Goal: Transaction & Acquisition: Purchase product/service

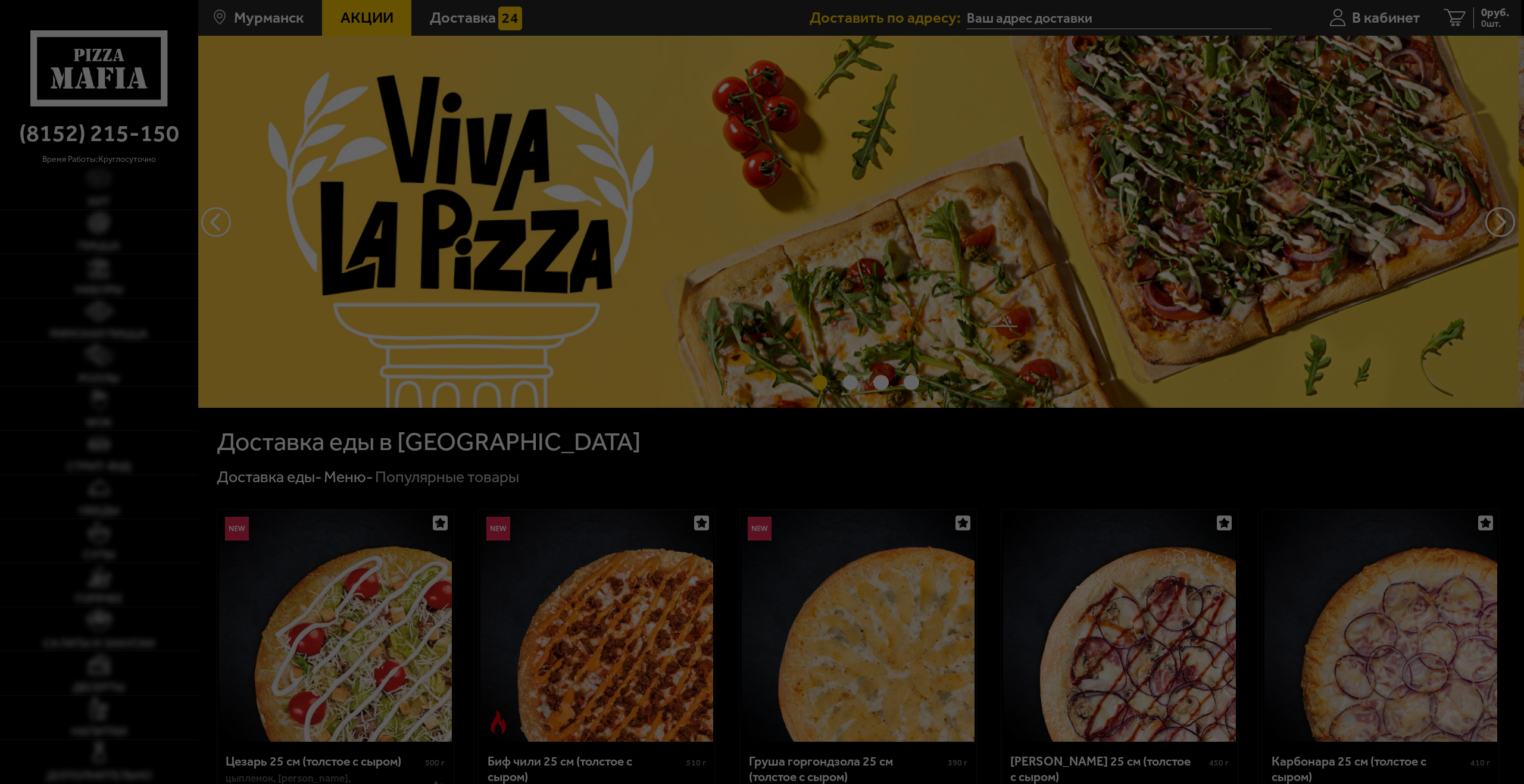
click at [663, 248] on div at bounding box center [762, 392] width 1524 height 784
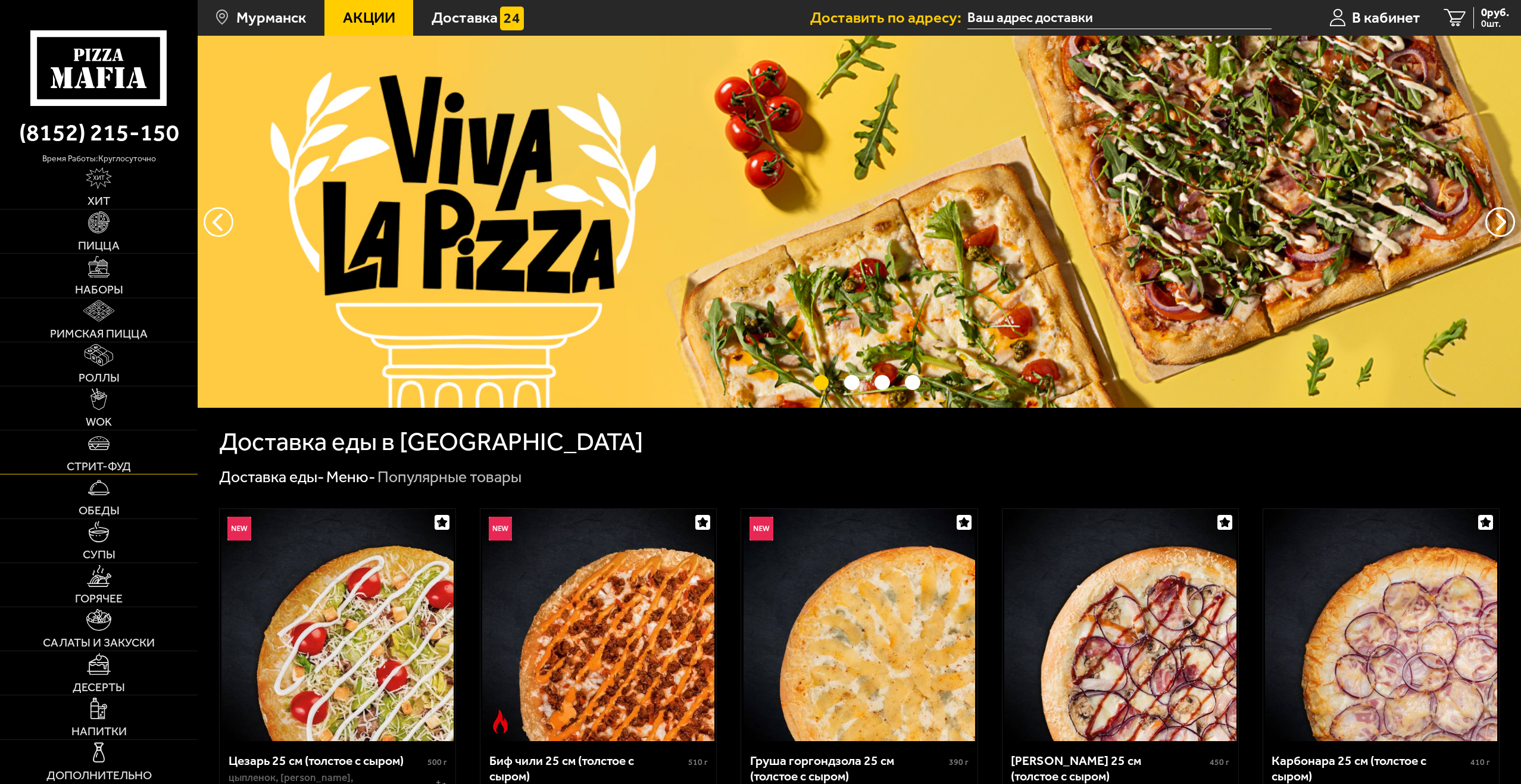
click at [133, 456] on link "Стрит-фуд" at bounding box center [98, 452] width 198 height 43
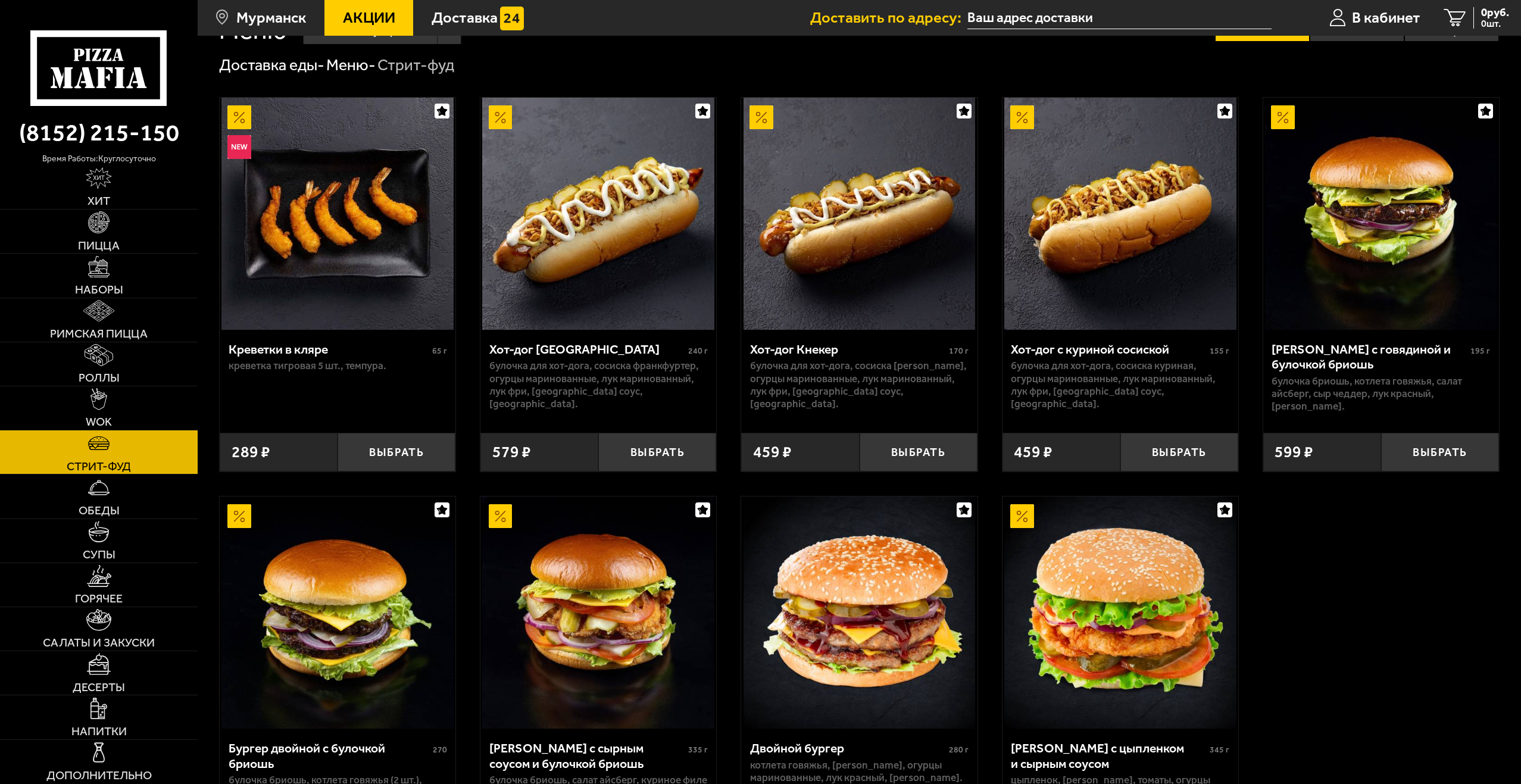
scroll to position [238, 0]
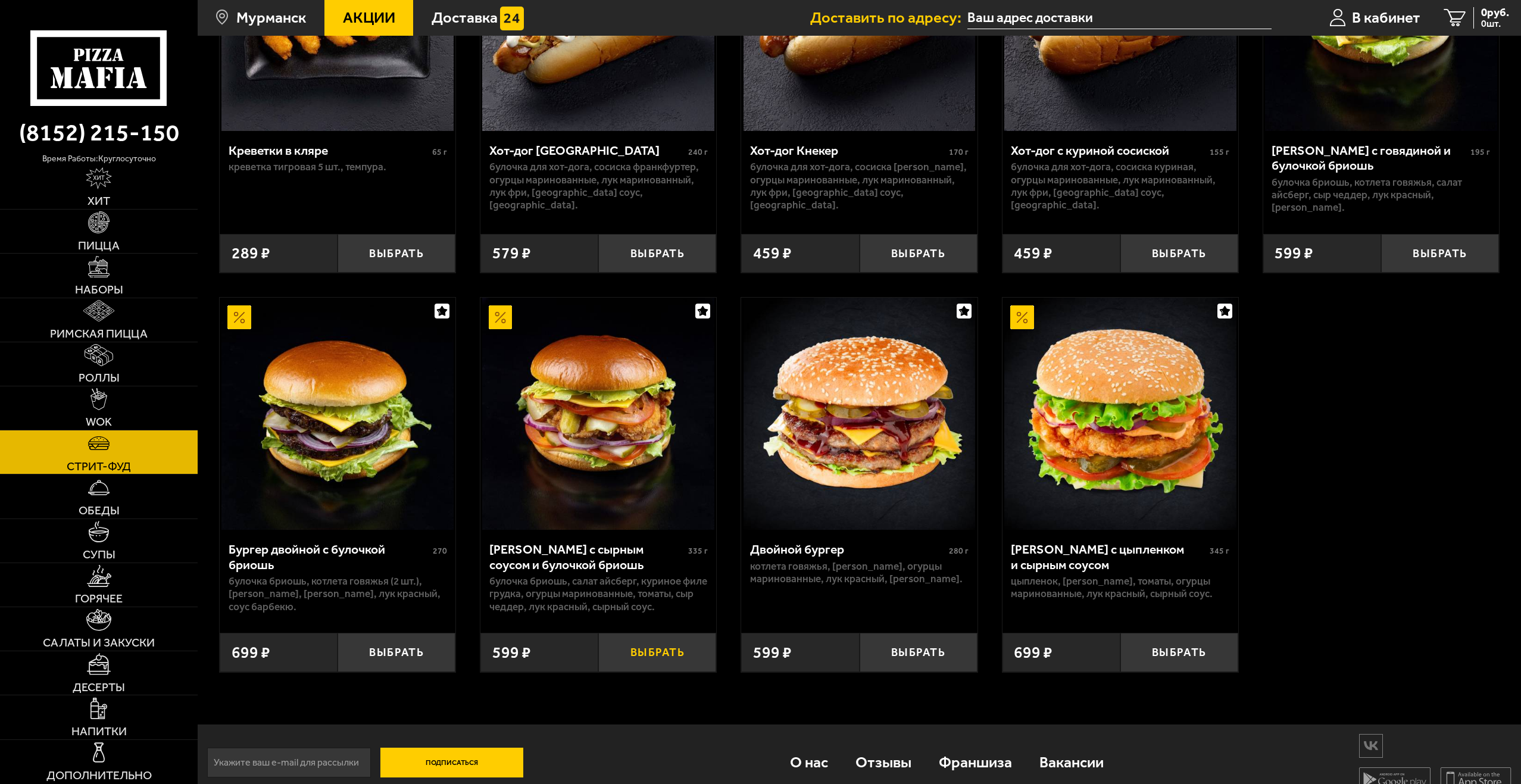
click at [645, 655] on button "Выбрать" at bounding box center [657, 652] width 118 height 39
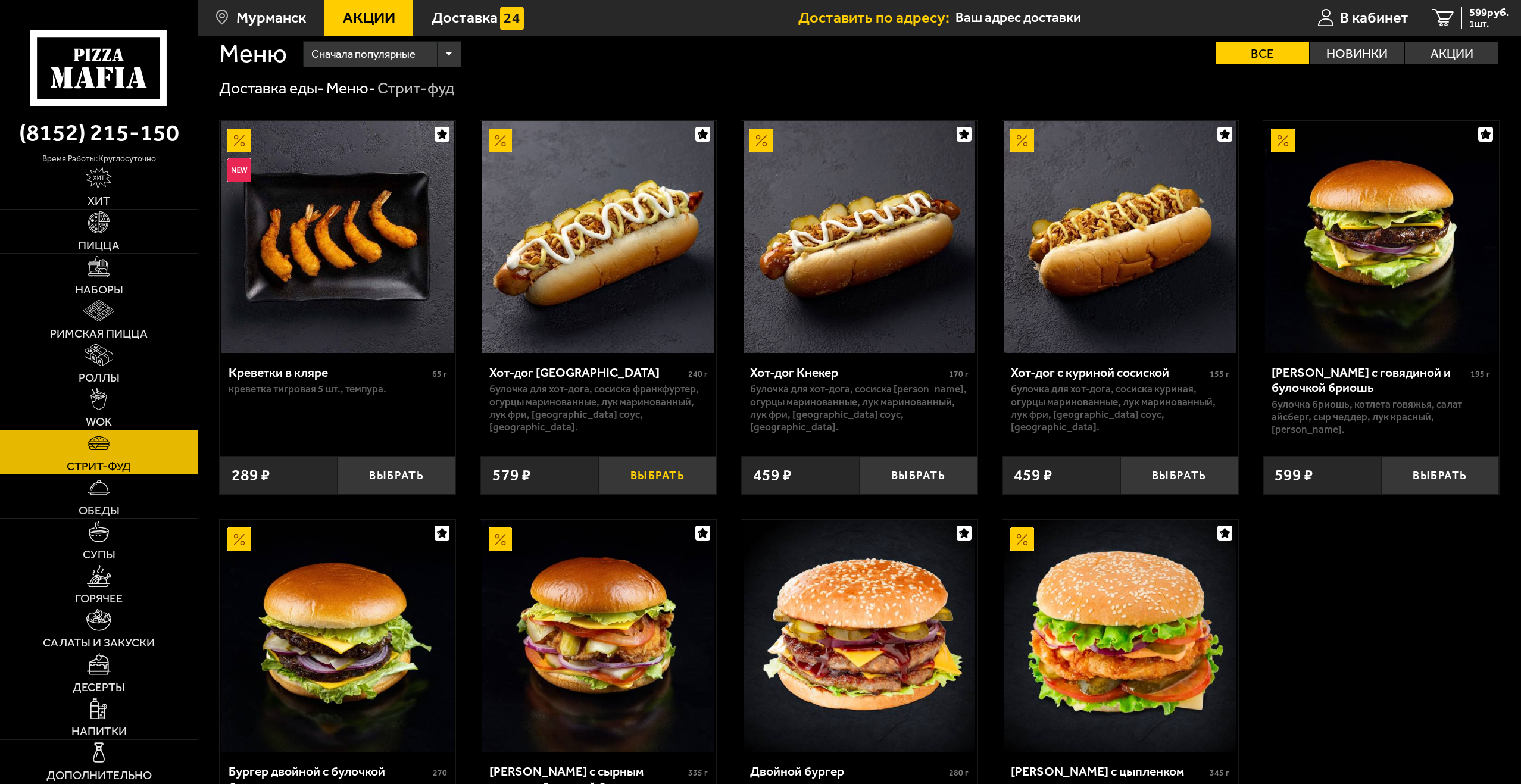
scroll to position [0, 0]
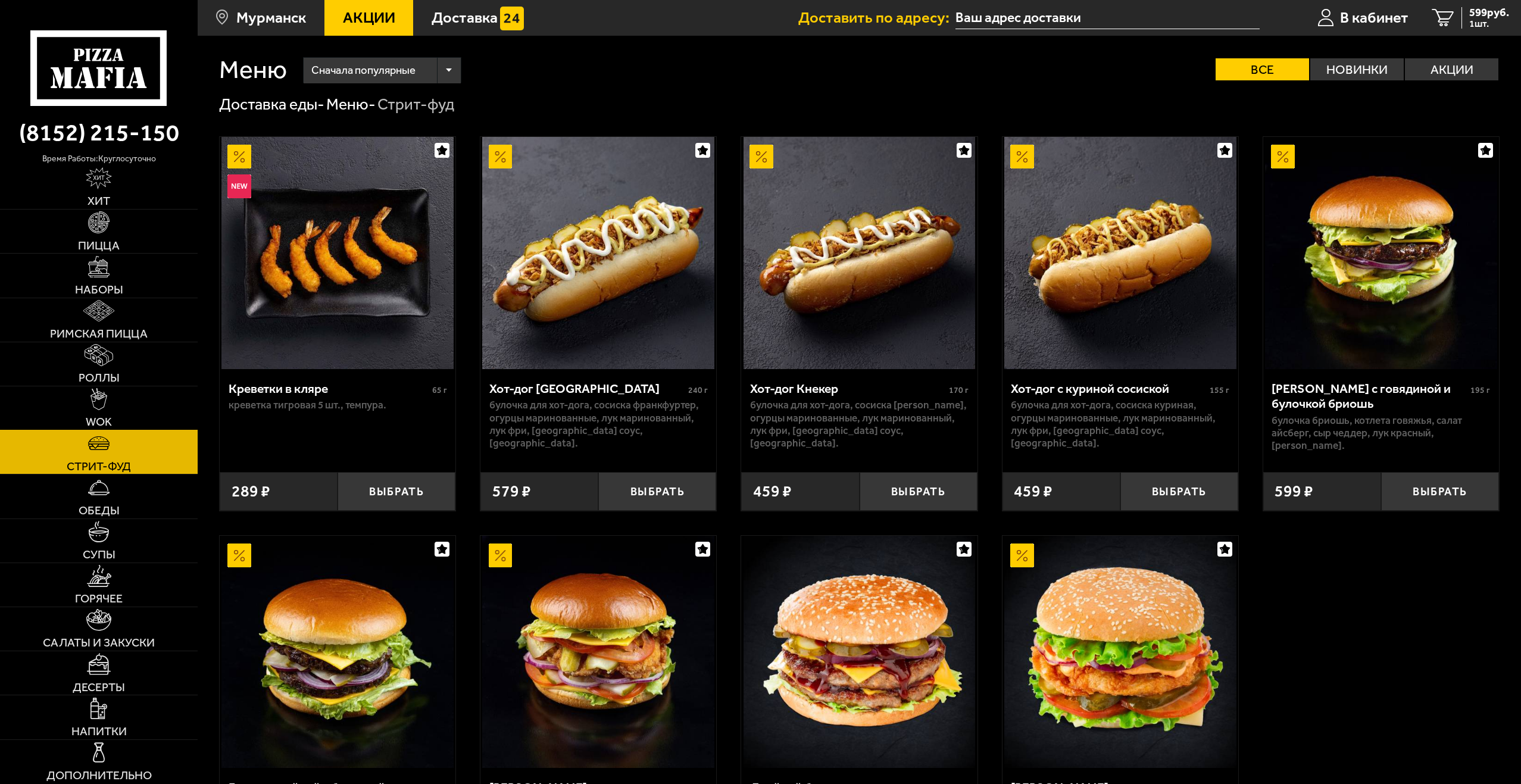
click at [122, 395] on link "WOK" at bounding box center [98, 408] width 198 height 43
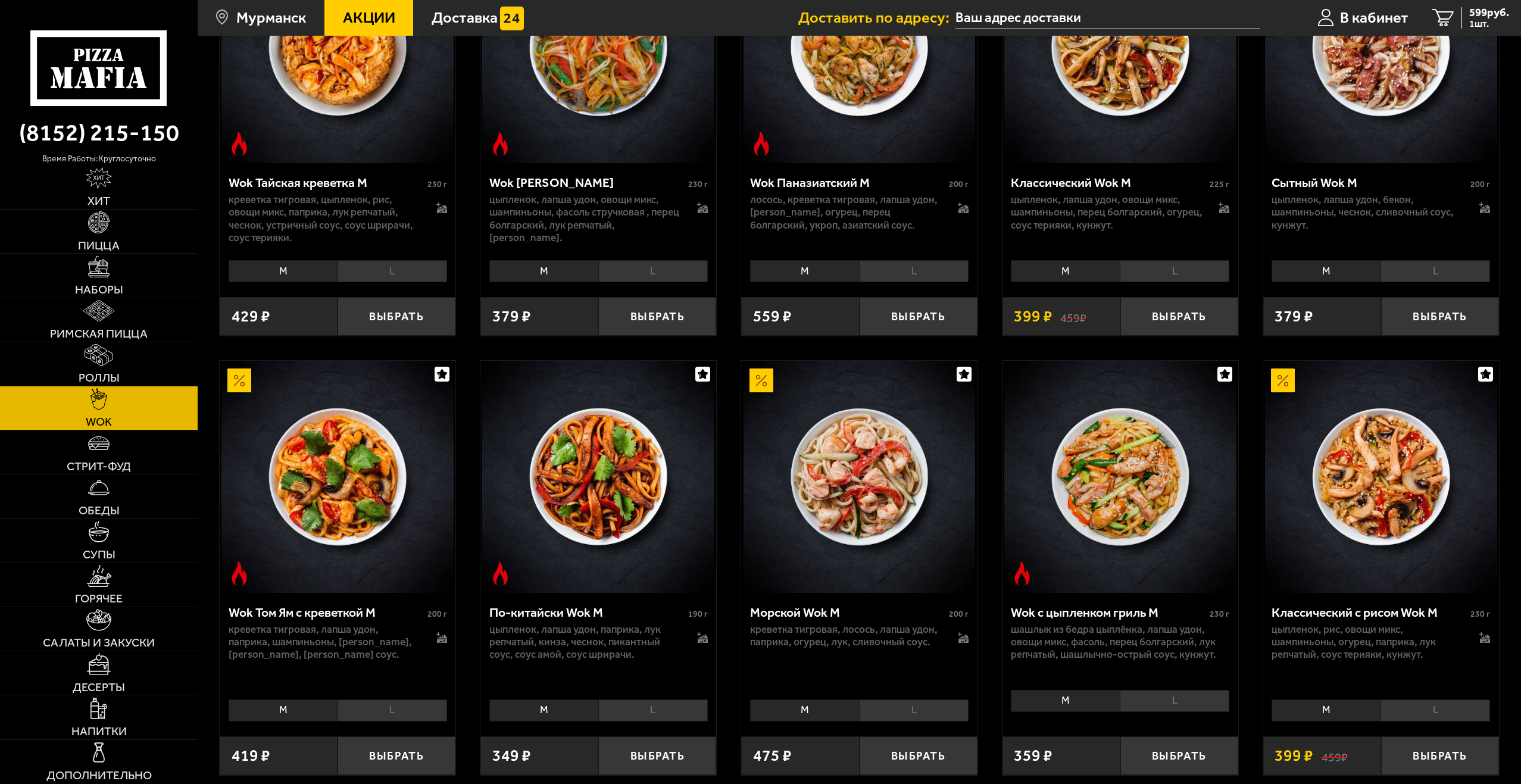
scroll to position [536, 0]
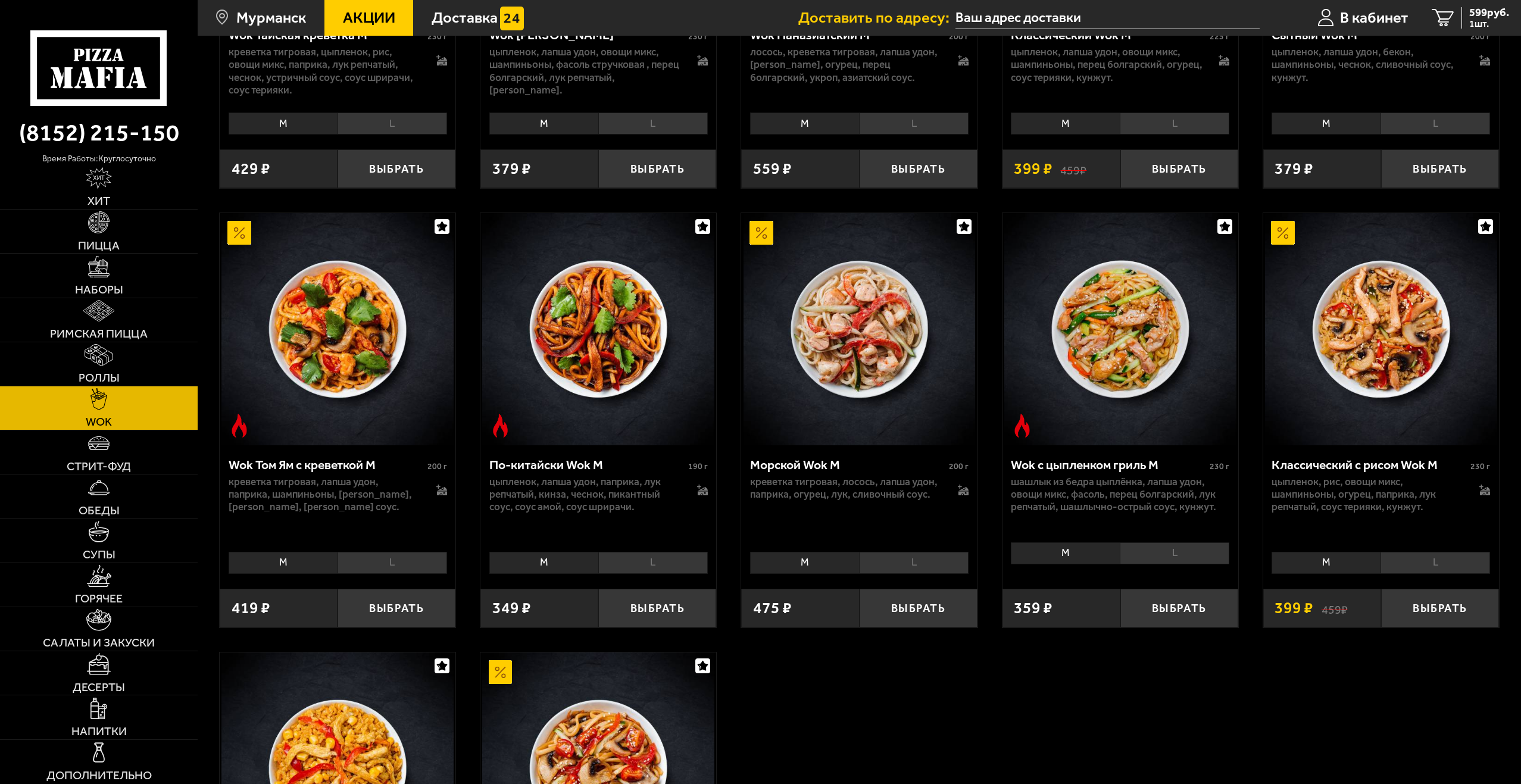
click at [657, 569] on li "L" at bounding box center [652, 563] width 109 height 22
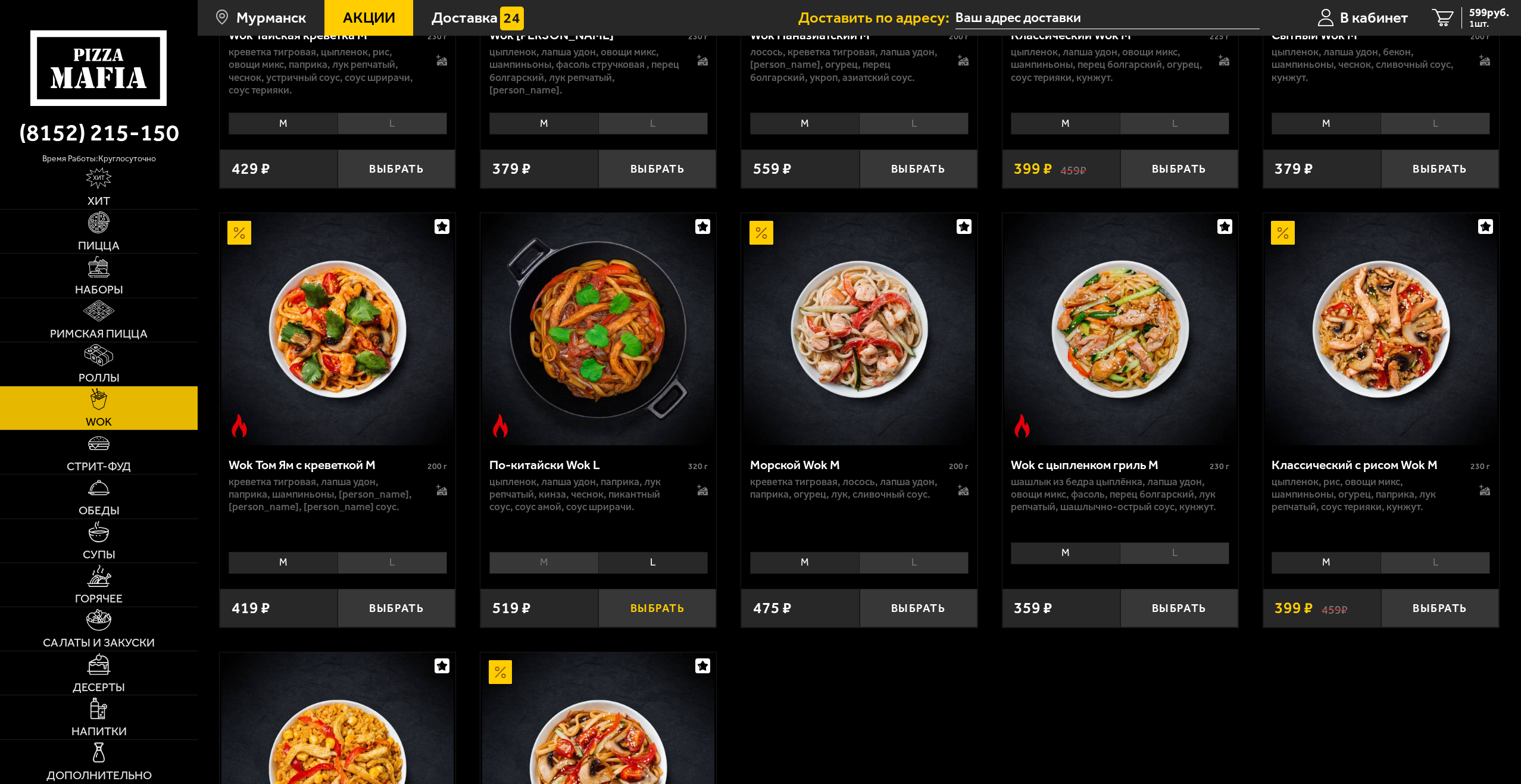
click at [644, 614] on button "Выбрать" at bounding box center [657, 608] width 118 height 39
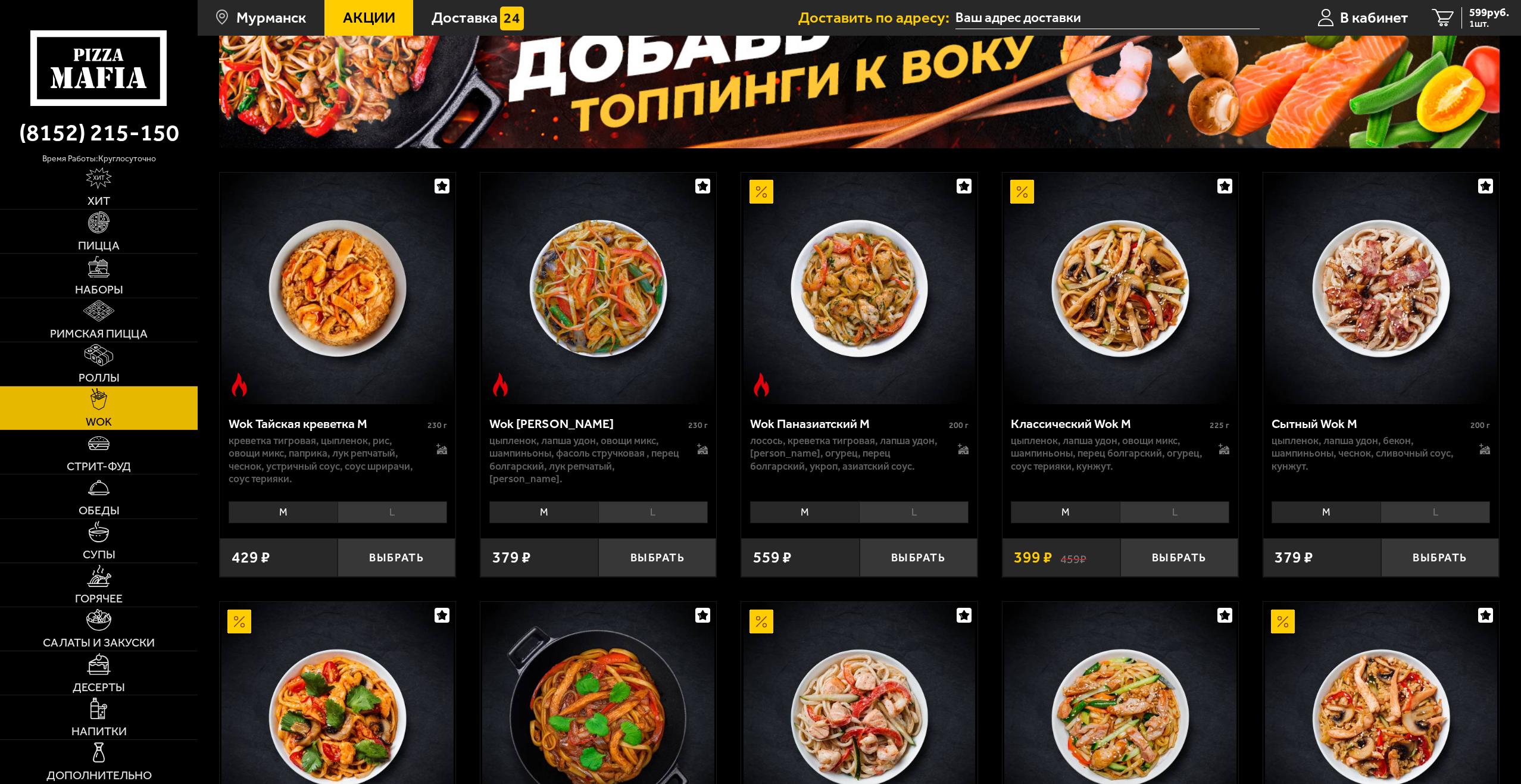
scroll to position [60, 0]
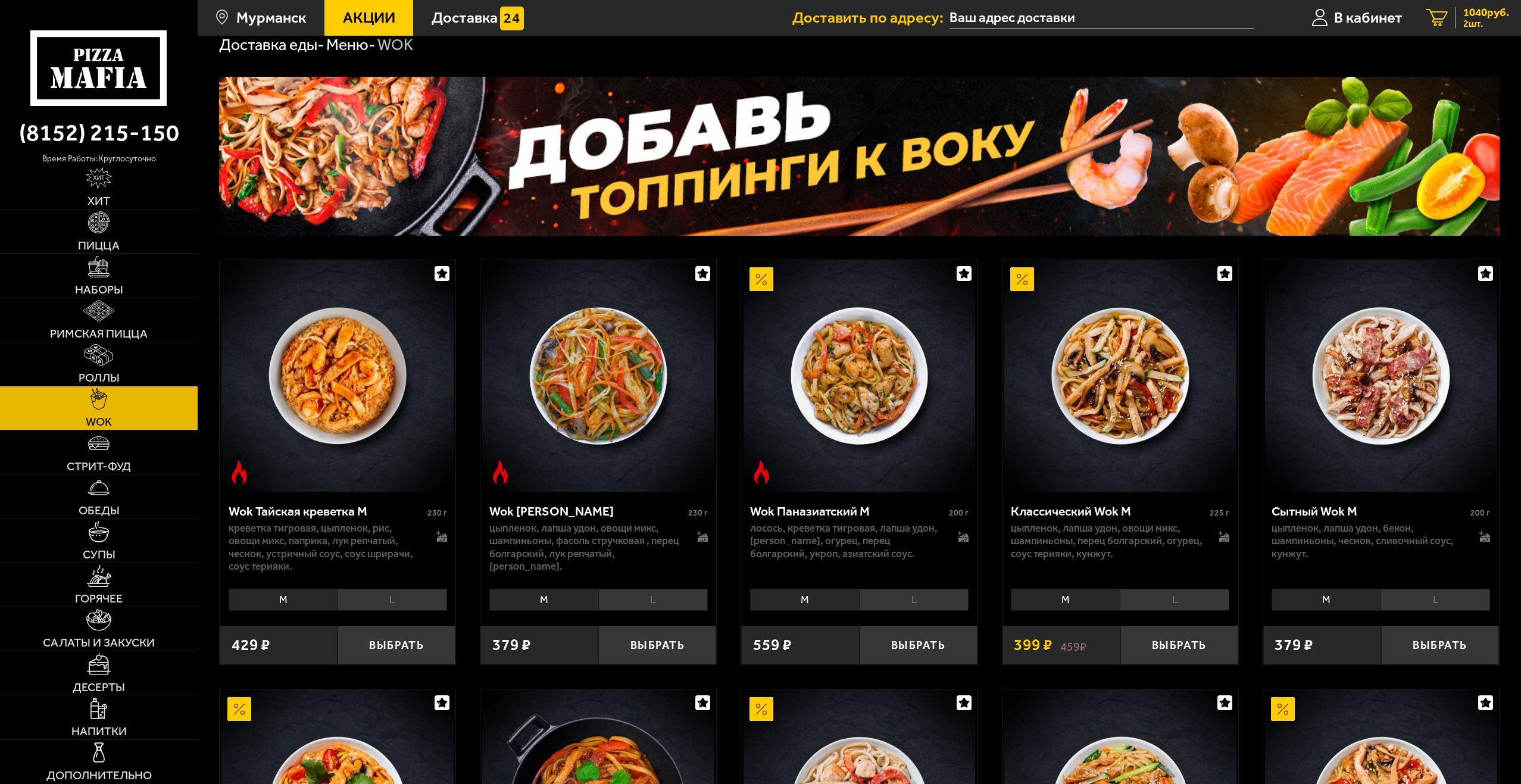
click at [1456, 11] on div "1040 руб. 2 шт." at bounding box center [1482, 18] width 54 height 22
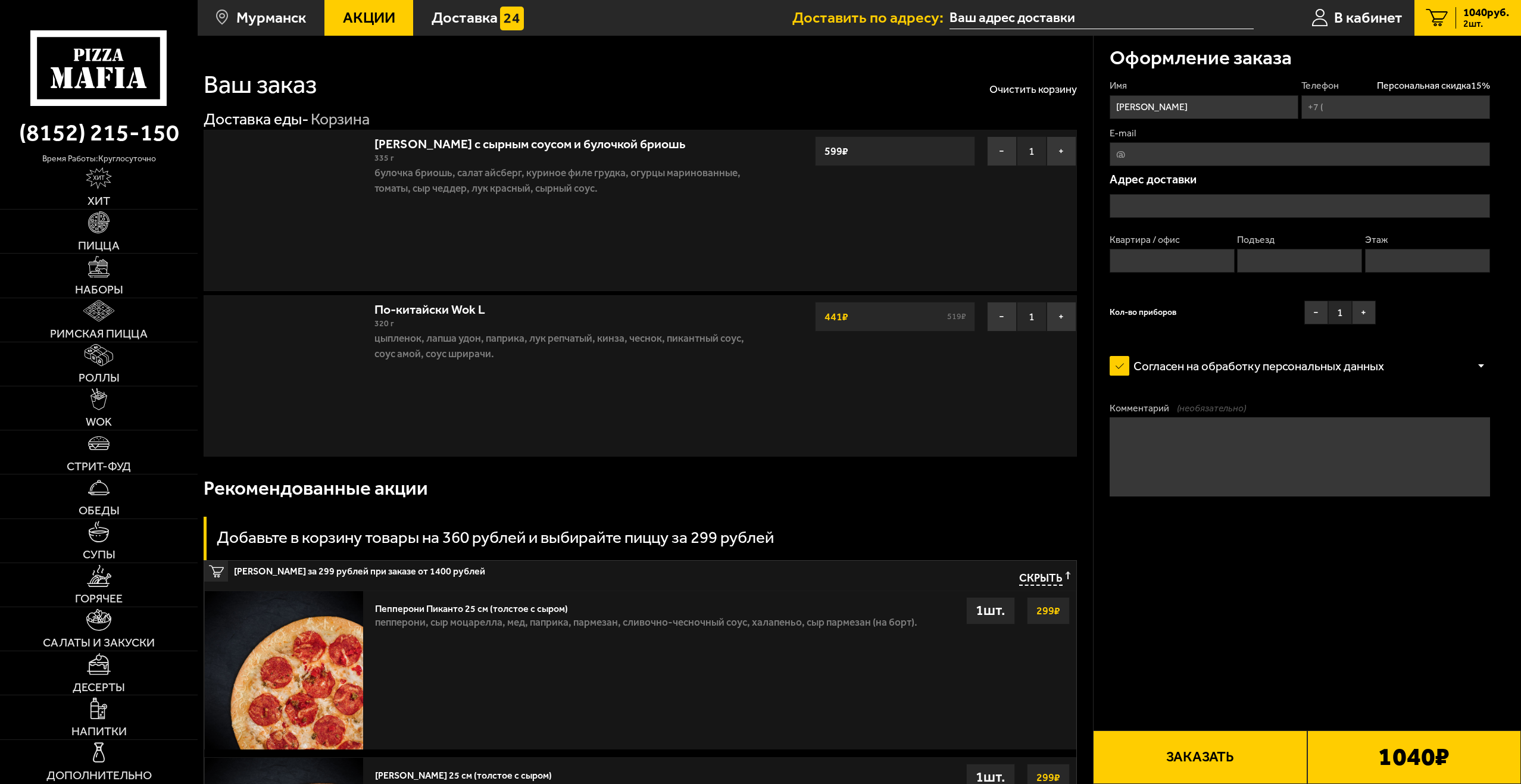
type input "[PHONE_NUMBER]"
type input "[GEOGRAPHIC_DATA][STREET_ADDRESS]"
type input "63"
type input "2"
type input "[STREET_ADDRESS]"
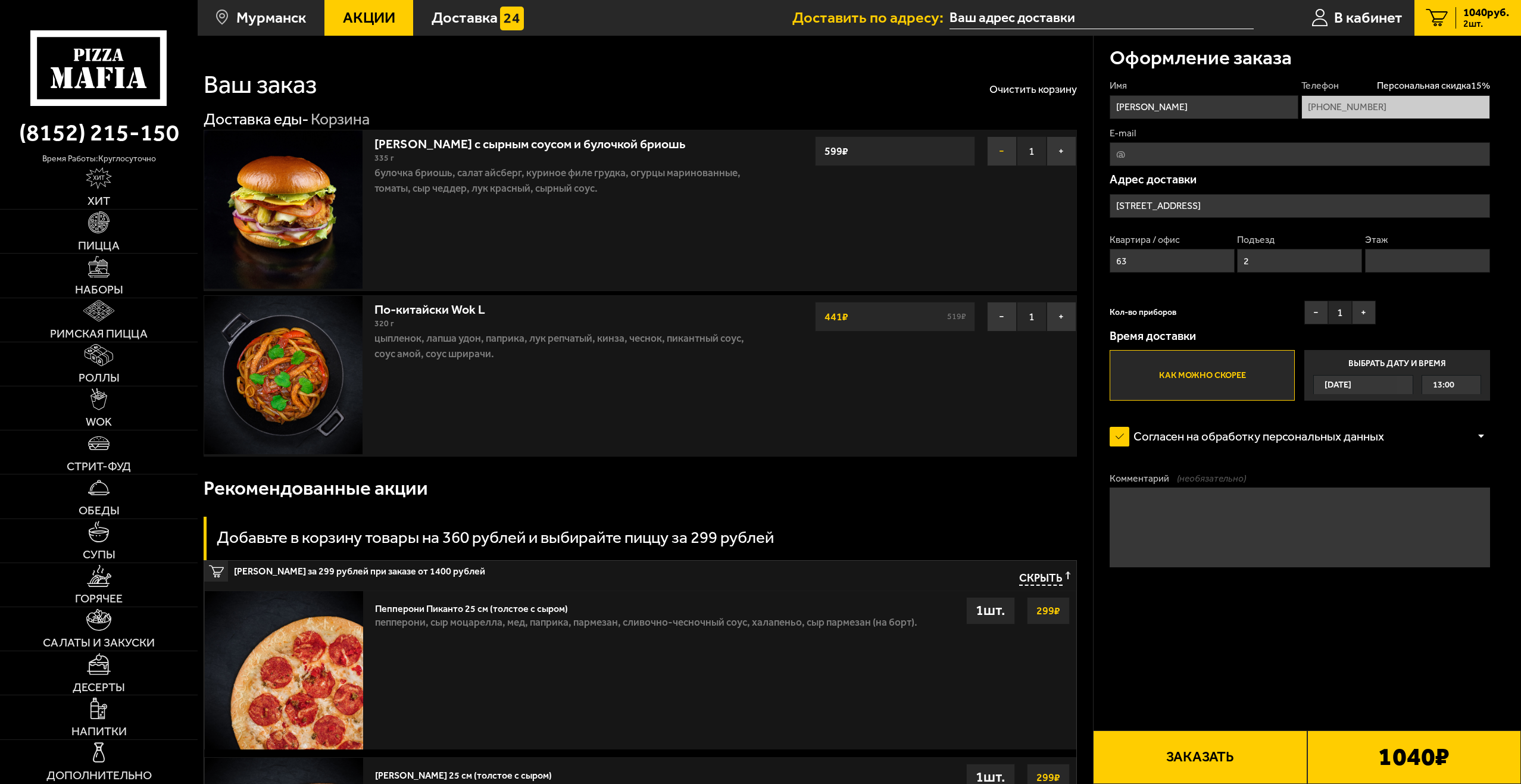
click at [998, 149] on button "−" at bounding box center [1002, 151] width 30 height 30
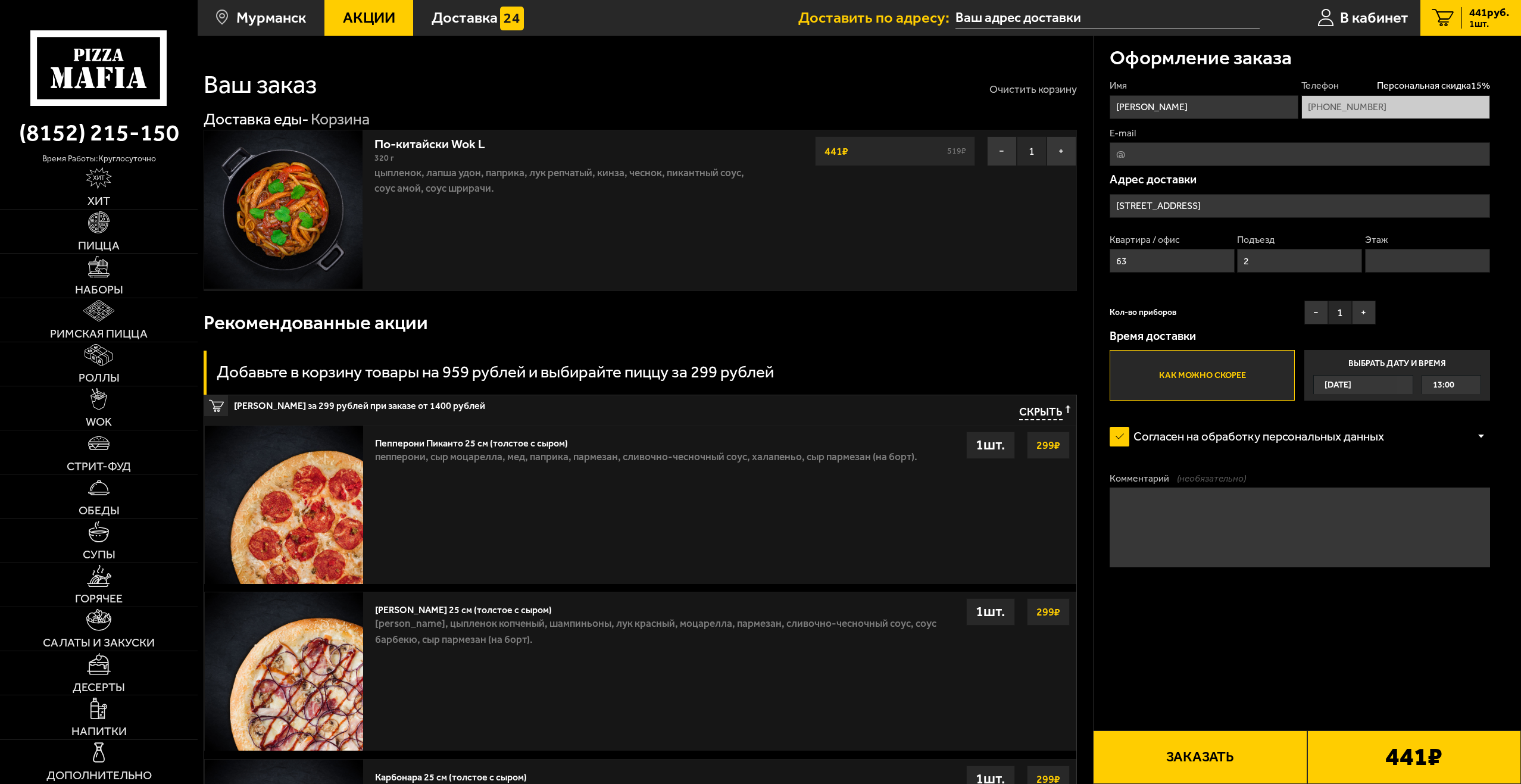
click at [1013, 84] on button "Очистить корзину" at bounding box center [1033, 89] width 87 height 11
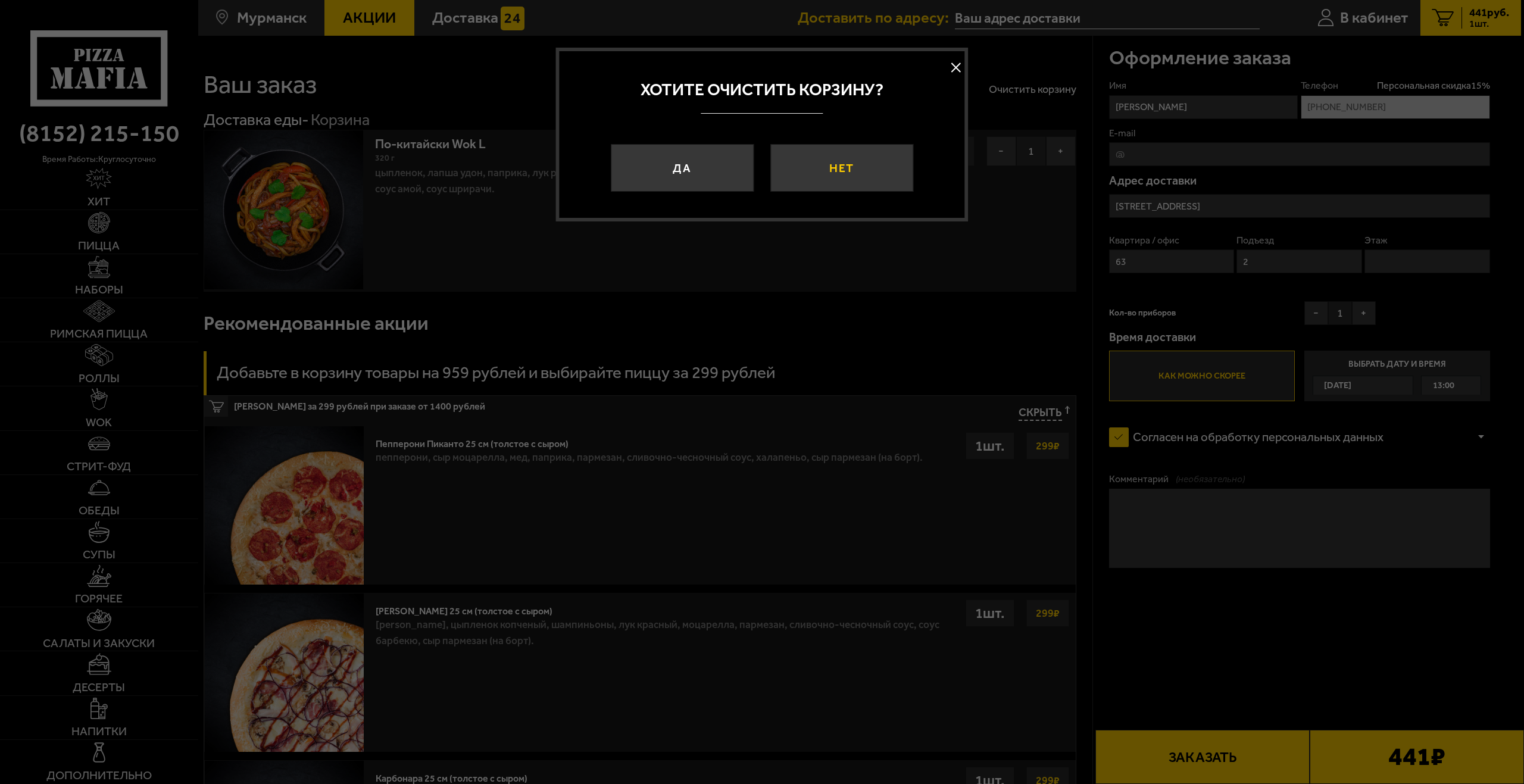
click at [859, 159] on button "Нет" at bounding box center [841, 168] width 143 height 48
